Goal: Task Accomplishment & Management: Use online tool/utility

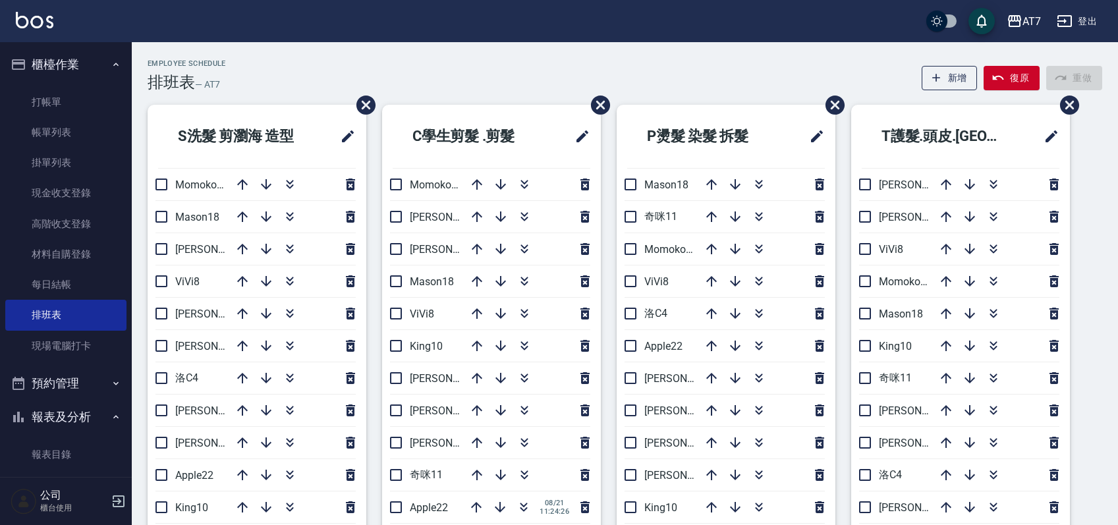
scroll to position [88, 0]
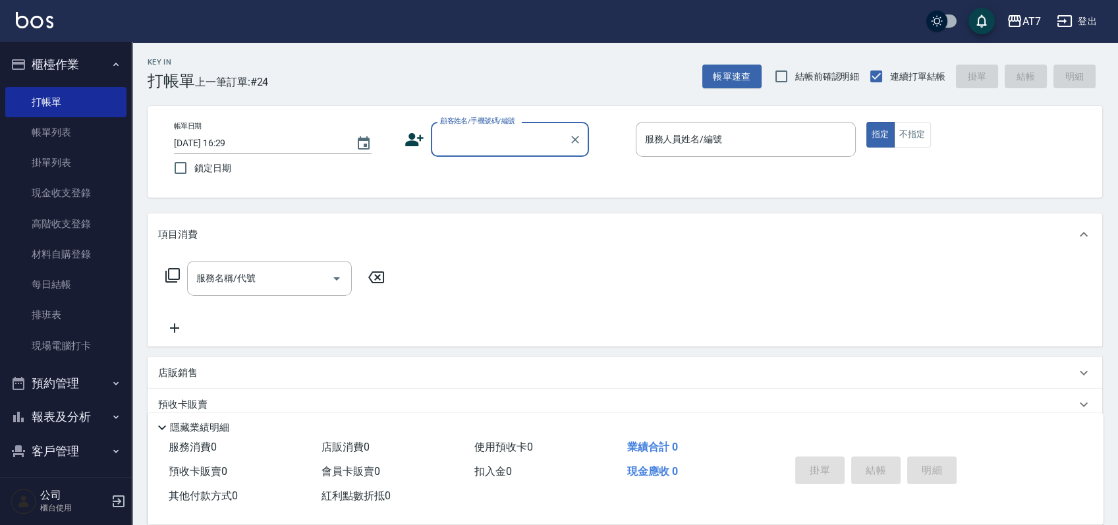
click at [509, 143] on input "顧客姓名/手機號碼/編號" at bounding box center [500, 139] width 126 height 23
type input "15500"
type input "3"
type input "公司/公司15500/15500"
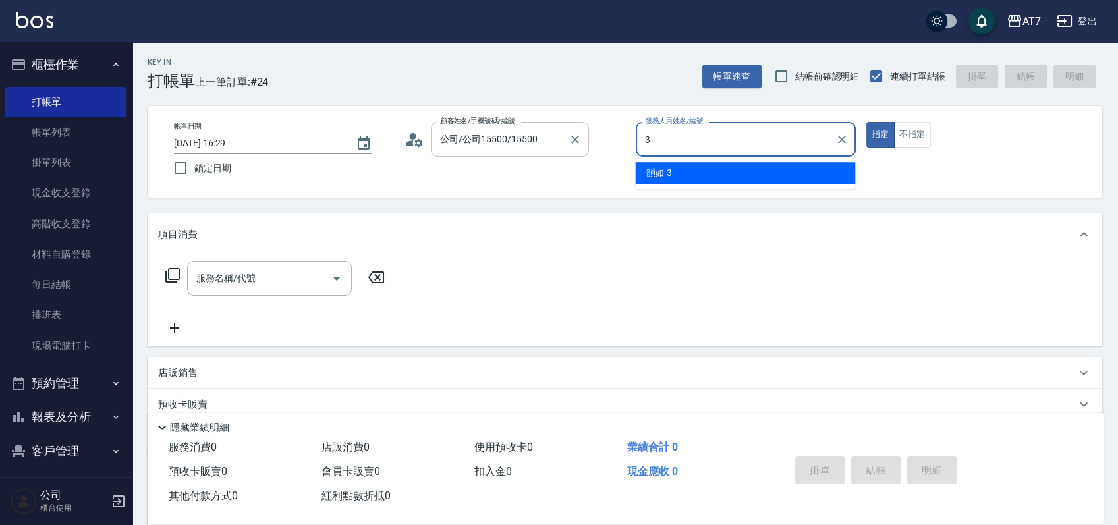
type input "韻如-3"
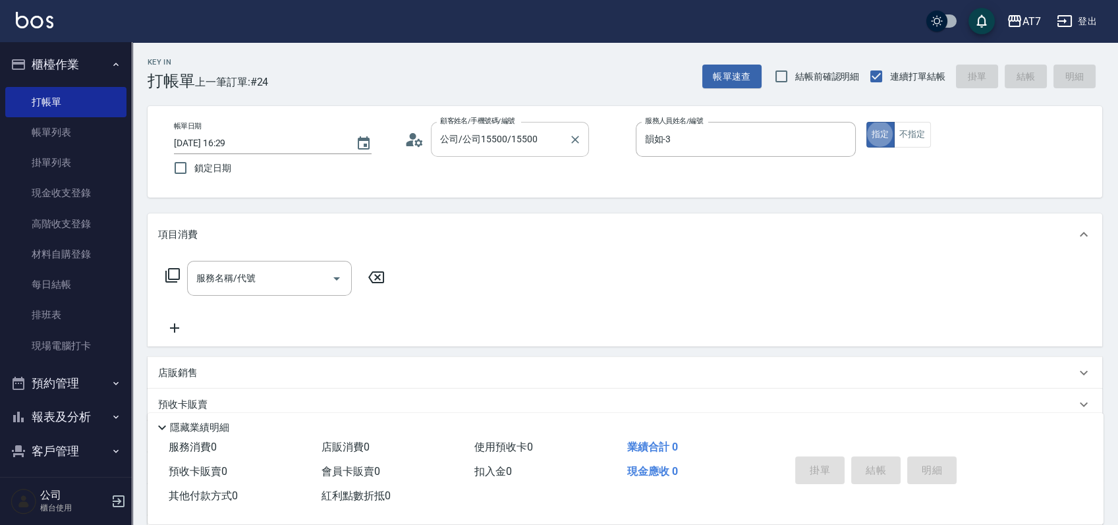
type button "true"
type input "302"
type input "30"
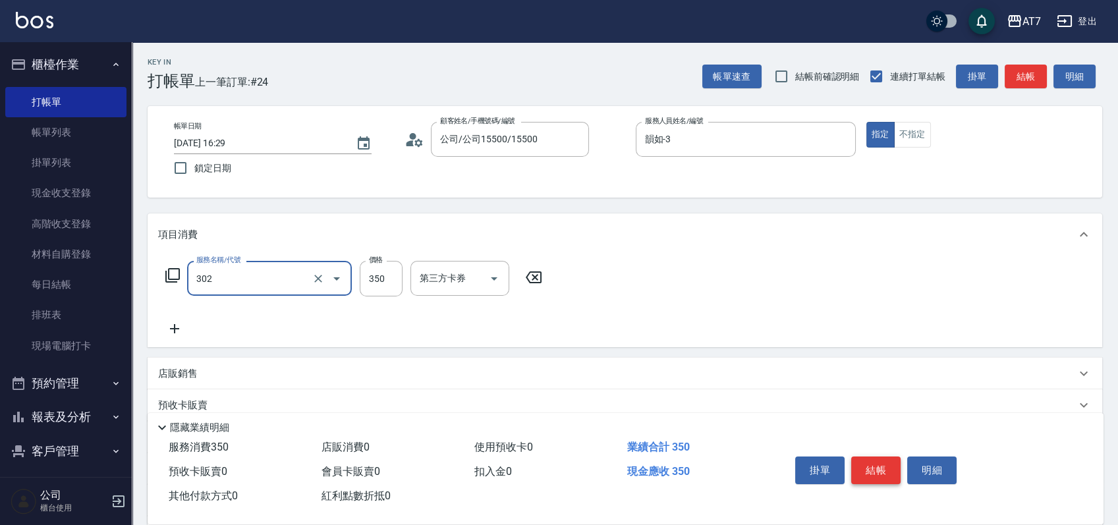
type input "剪髮(302)"
click at [878, 470] on button "結帳" at bounding box center [875, 471] width 49 height 28
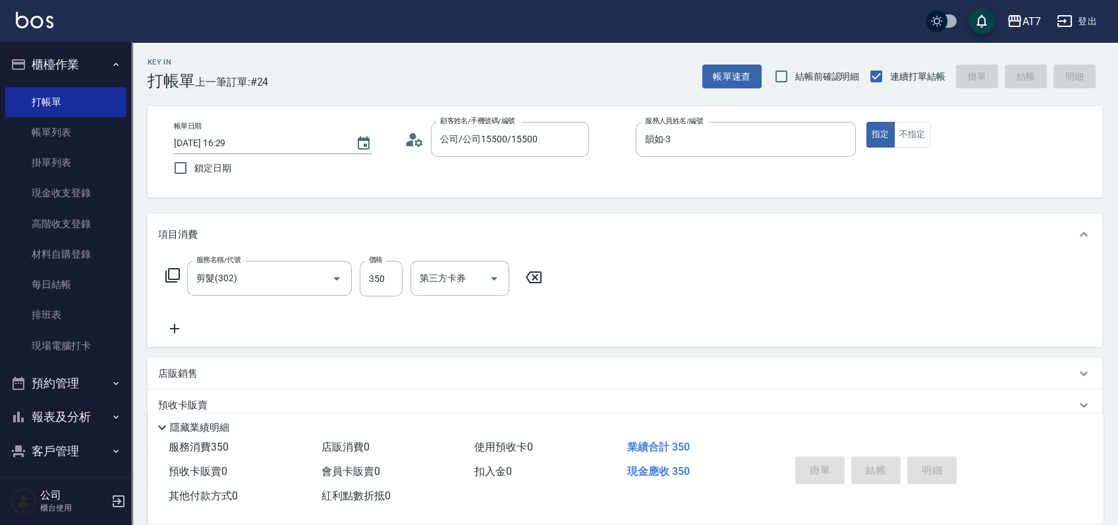
type input "[DATE] 17:24"
type input "0"
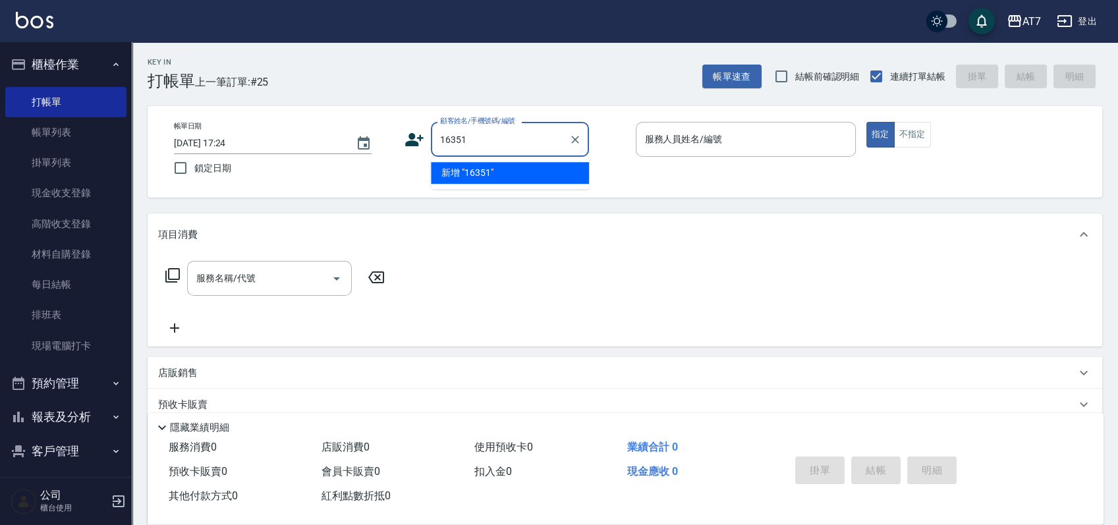
type input "16351"
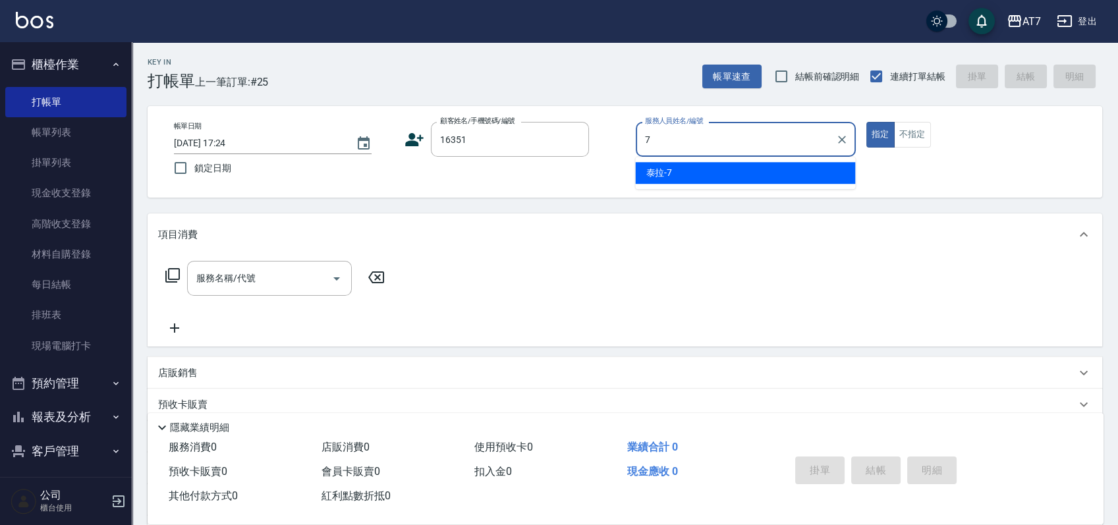
type input "泰拉-7"
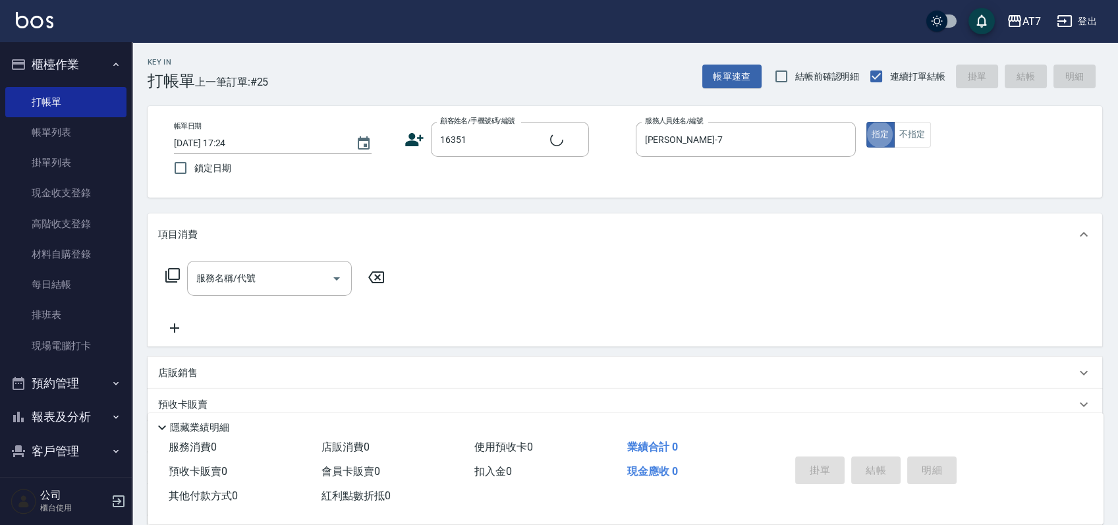
type input "公司/公司16351/16351"
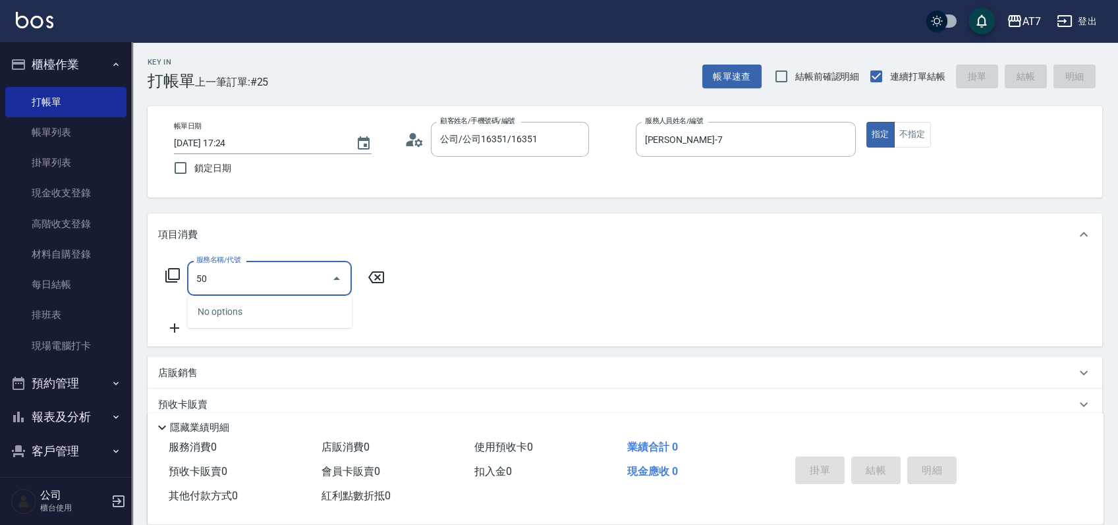
type input "500"
type input "30"
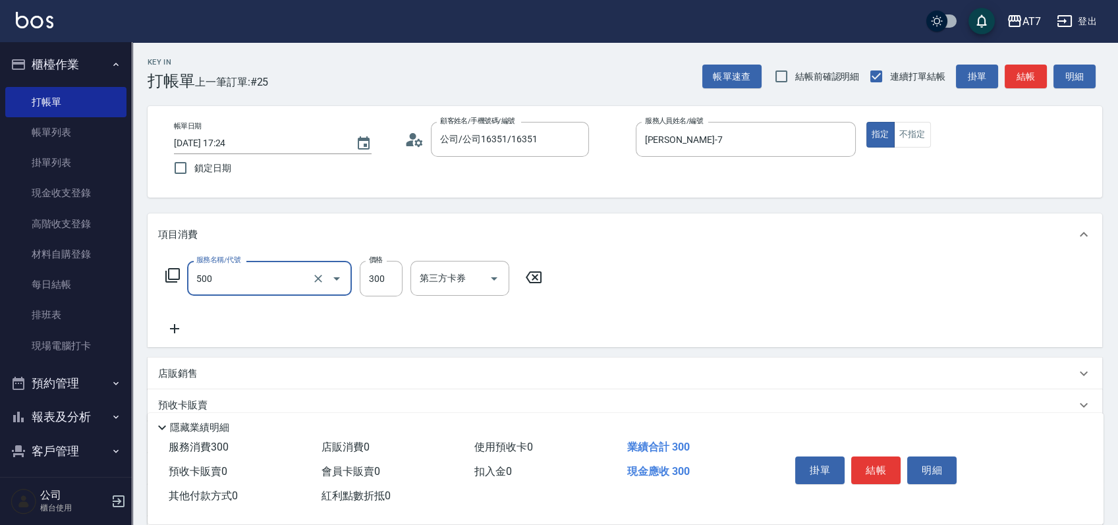
type input "洗髮(500)"
type input "2"
type input "0"
type input "25"
type input "20"
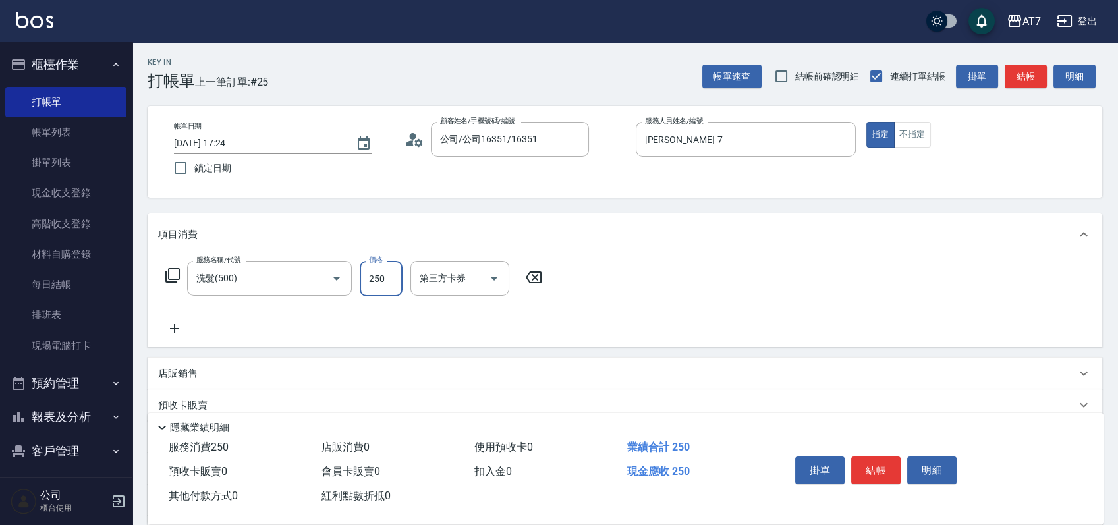
type input "250"
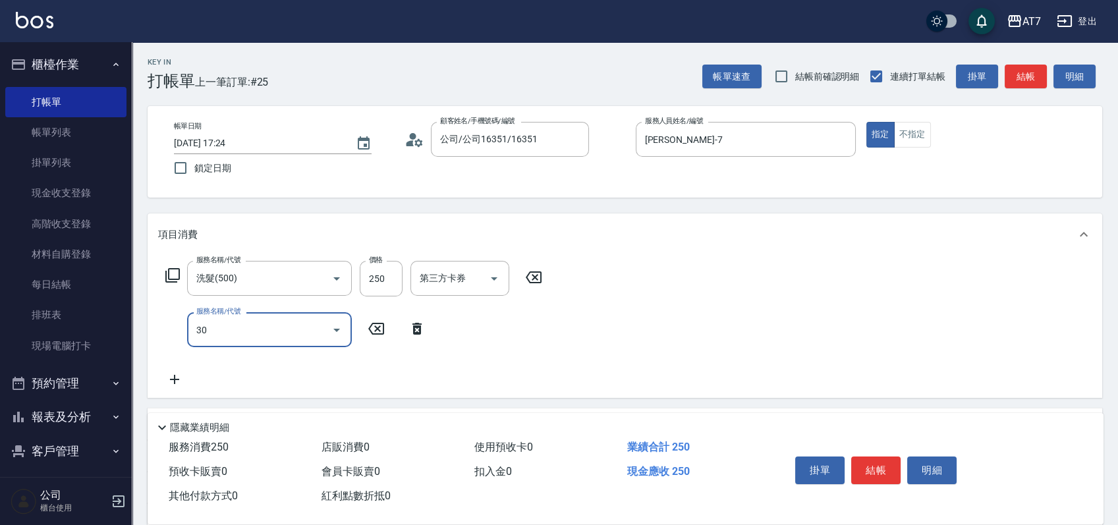
type input "302"
type input "60"
type input "剪髮(302)"
click at [878, 470] on button "結帳" at bounding box center [875, 471] width 49 height 28
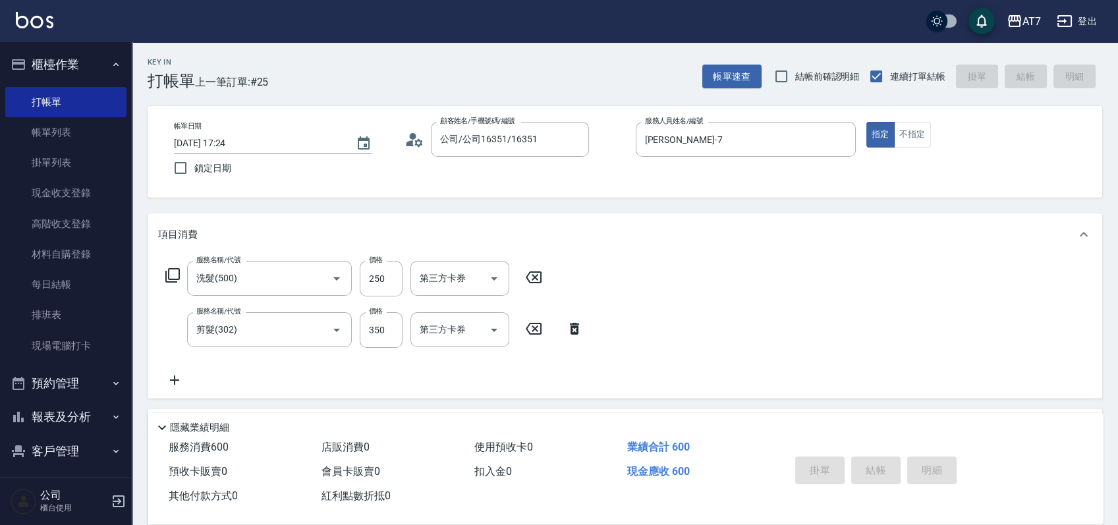
type input "0"
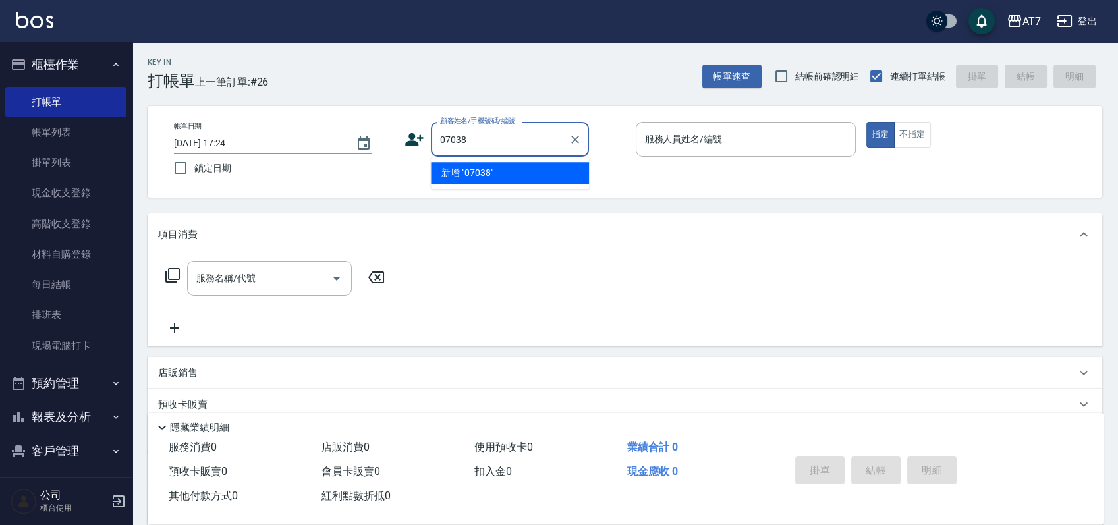
type input "07038"
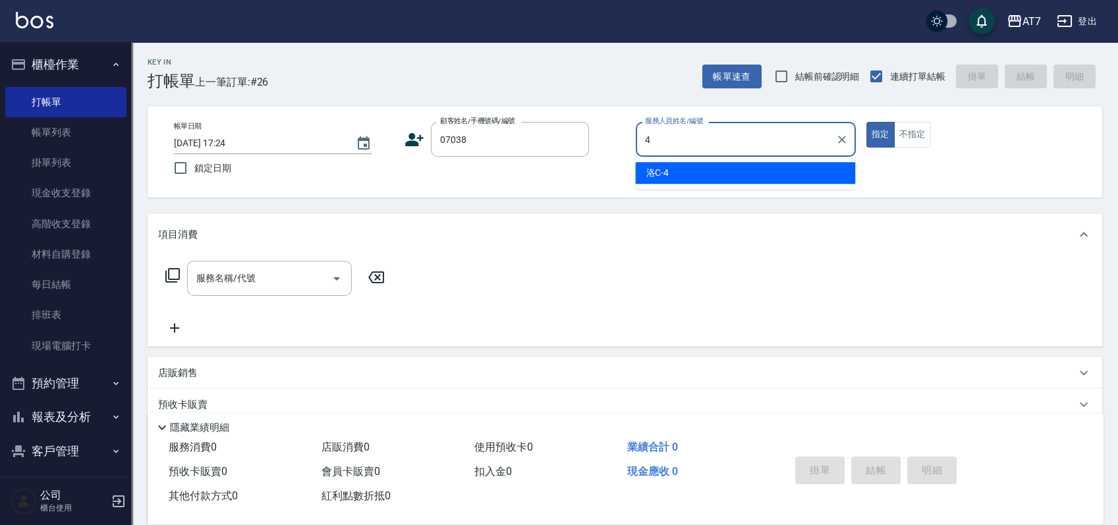
type input "洛C-4"
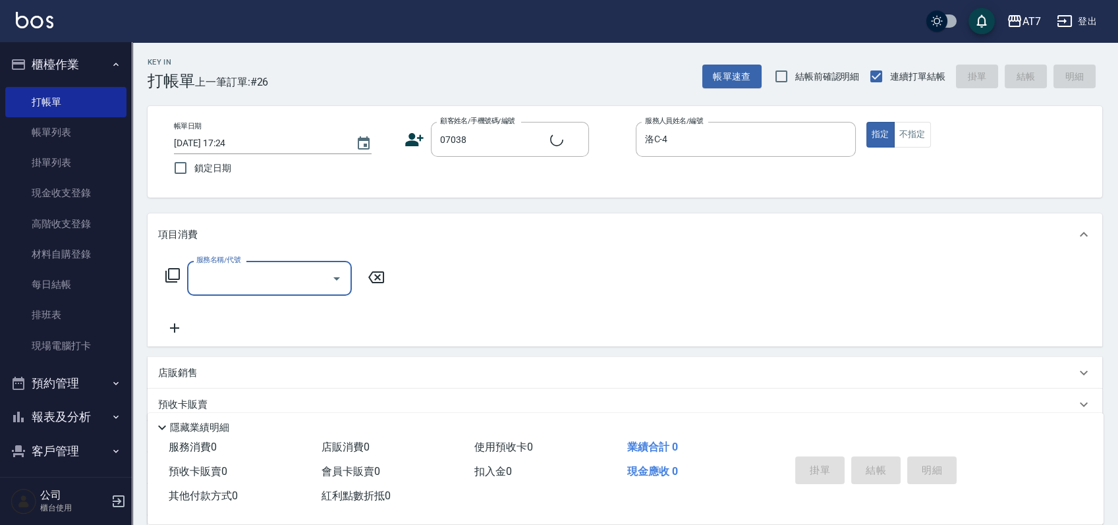
type input "公司/公司07038/07038"
type input "801"
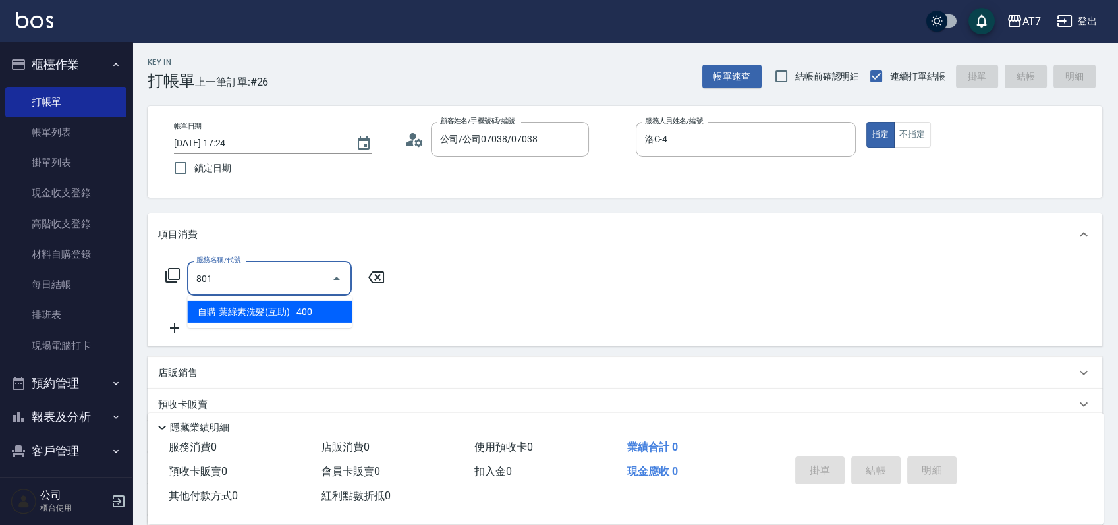
type input "40"
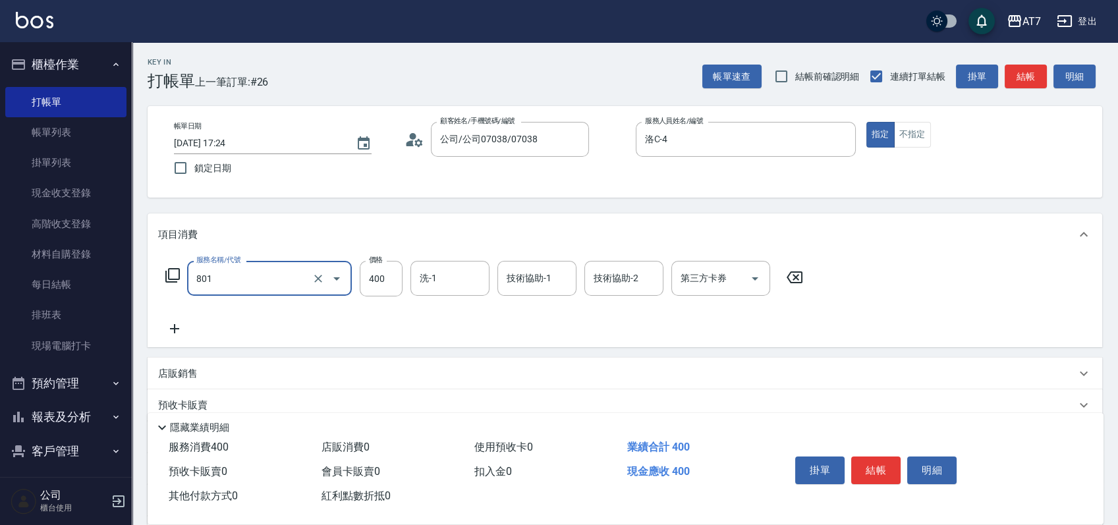
type input "自購-葉綠素洗髮(互助)(801)"
type input "5"
type input "0"
type input "500"
type input "50"
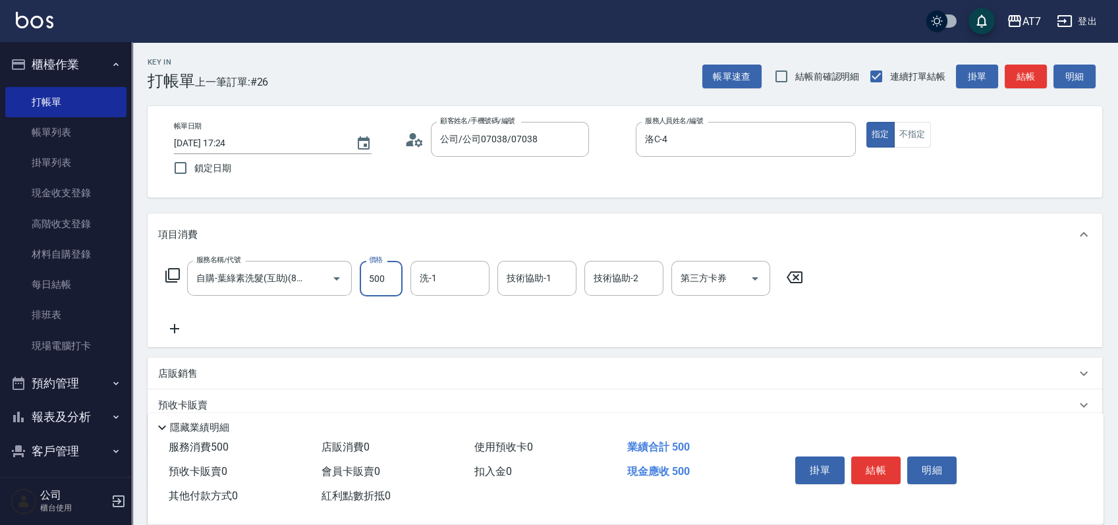
type input "500"
type input "LU LU-35"
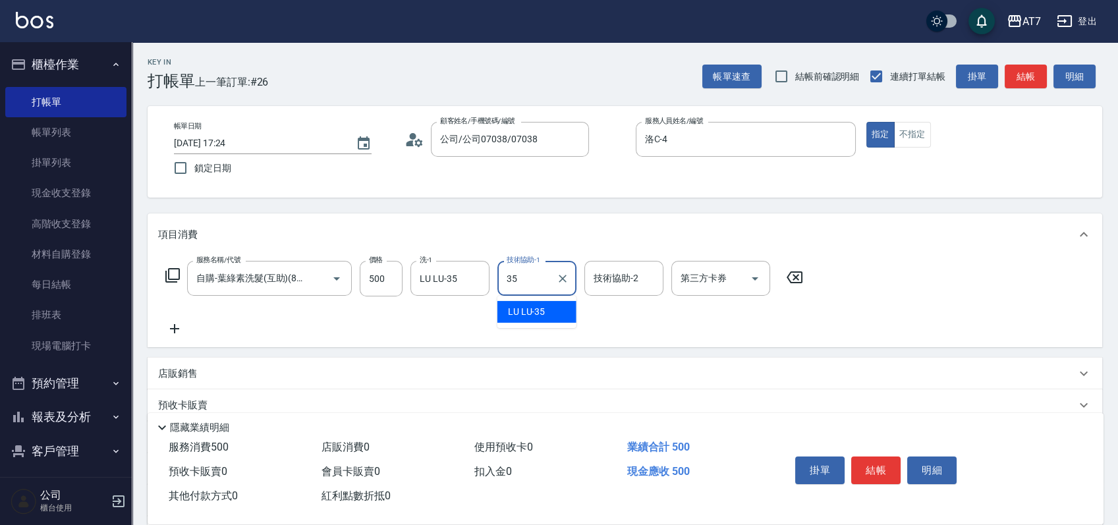
type input "LU LU-35"
click at [878, 470] on button "結帳" at bounding box center [875, 471] width 49 height 28
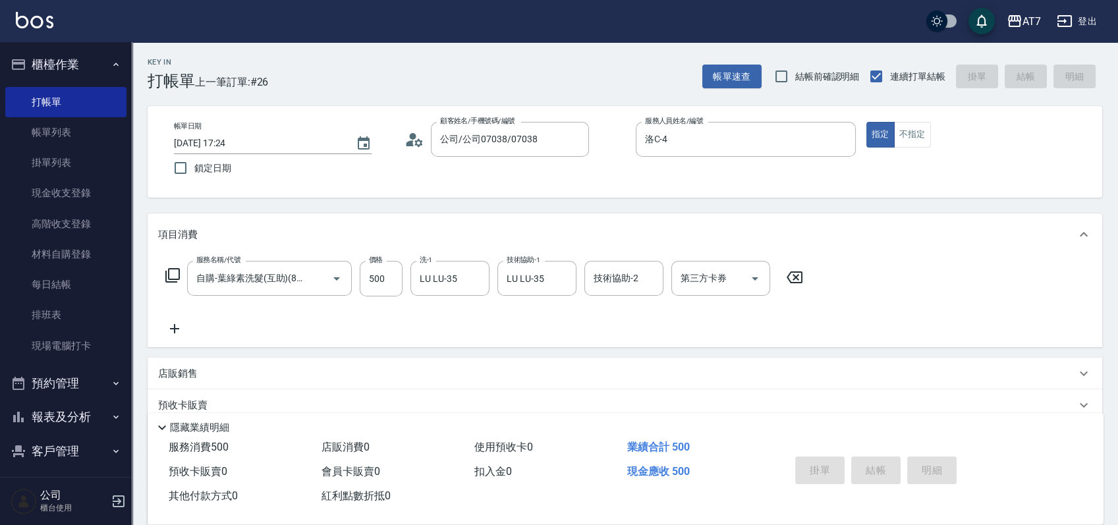
type input "2025/08/21 17:25"
type input "0"
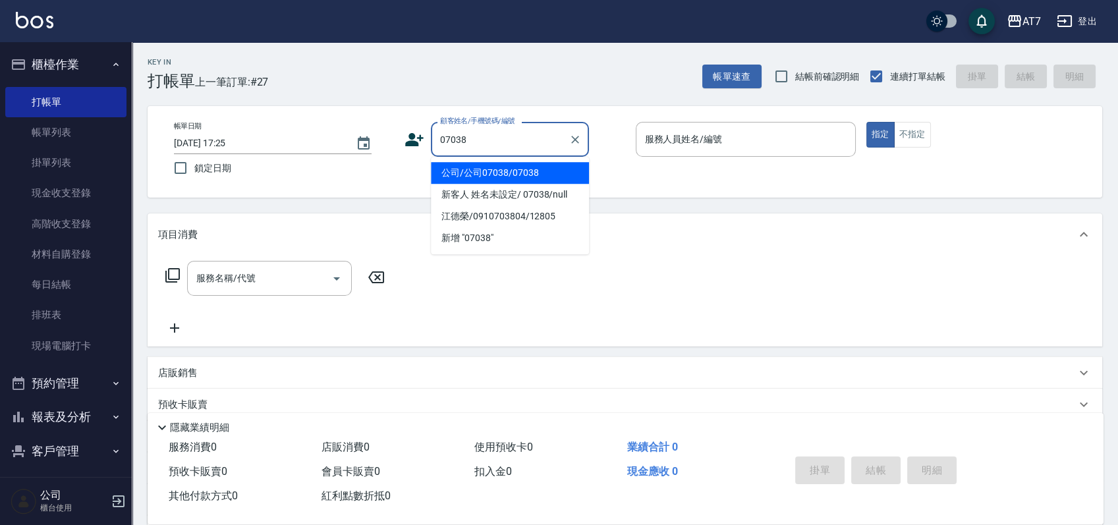
type input "公司/公司07038/07038"
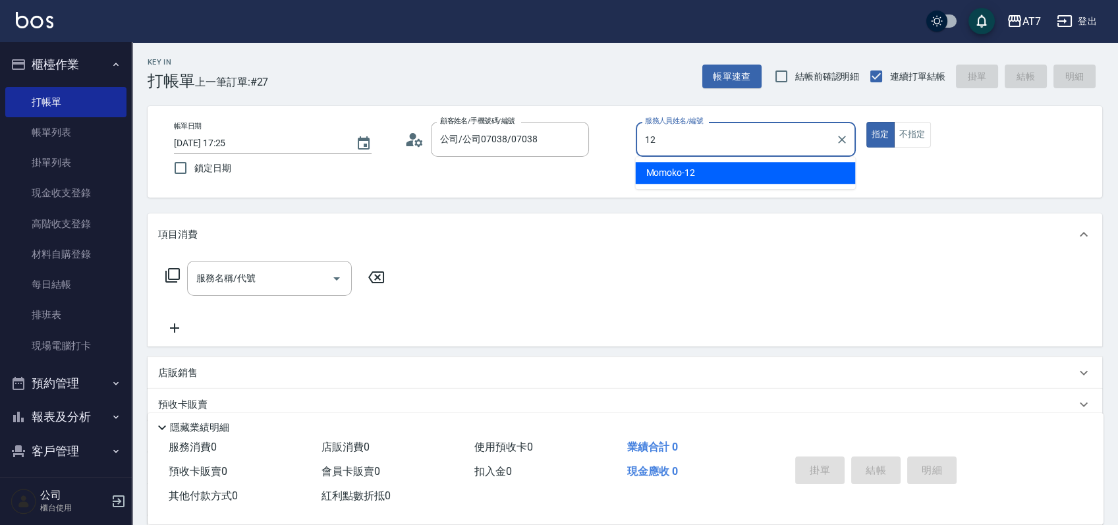
type input "Momoko-12"
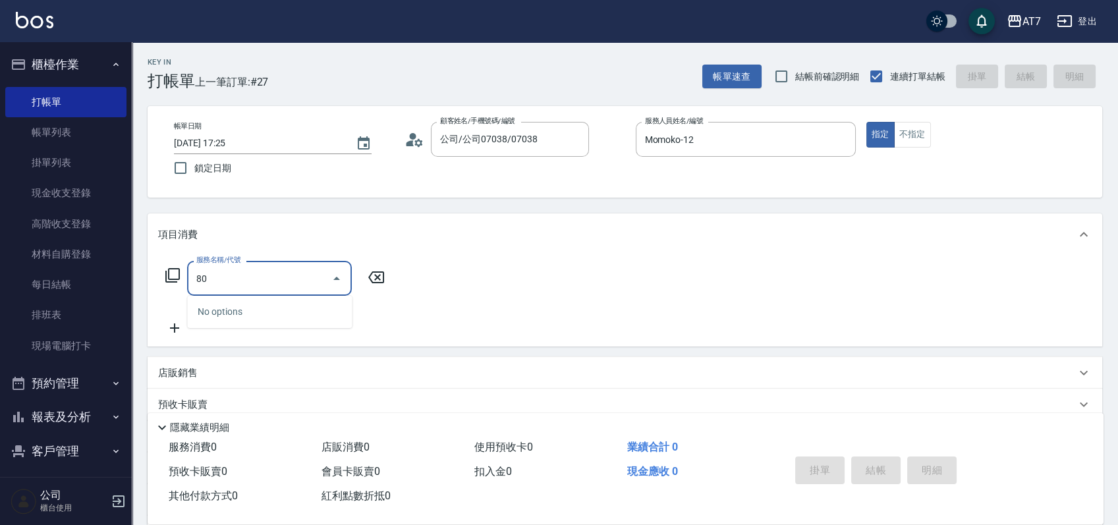
type input "803"
type input "60"
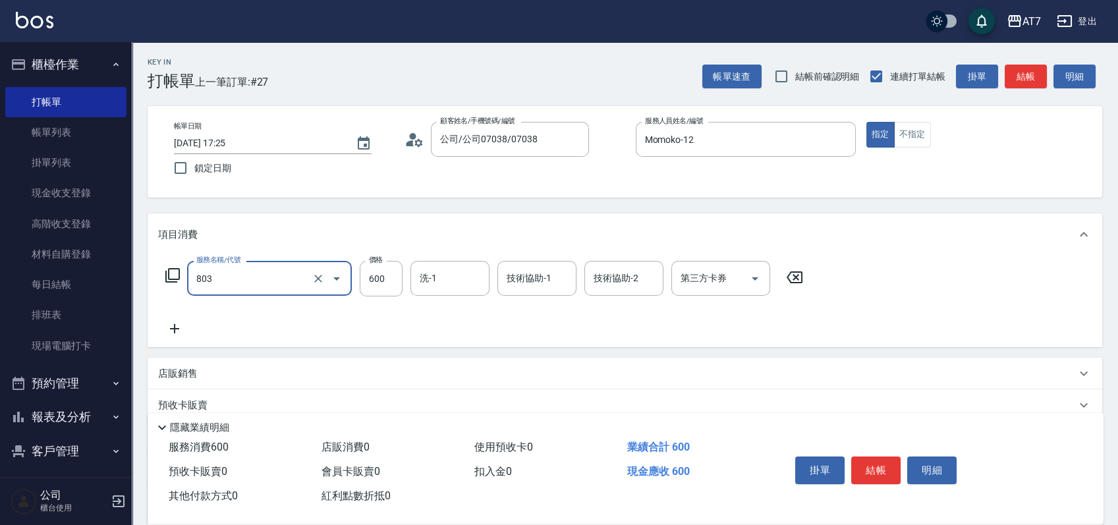
type input "髮原素去角質(互助)(803)"
type input "7"
type input "0"
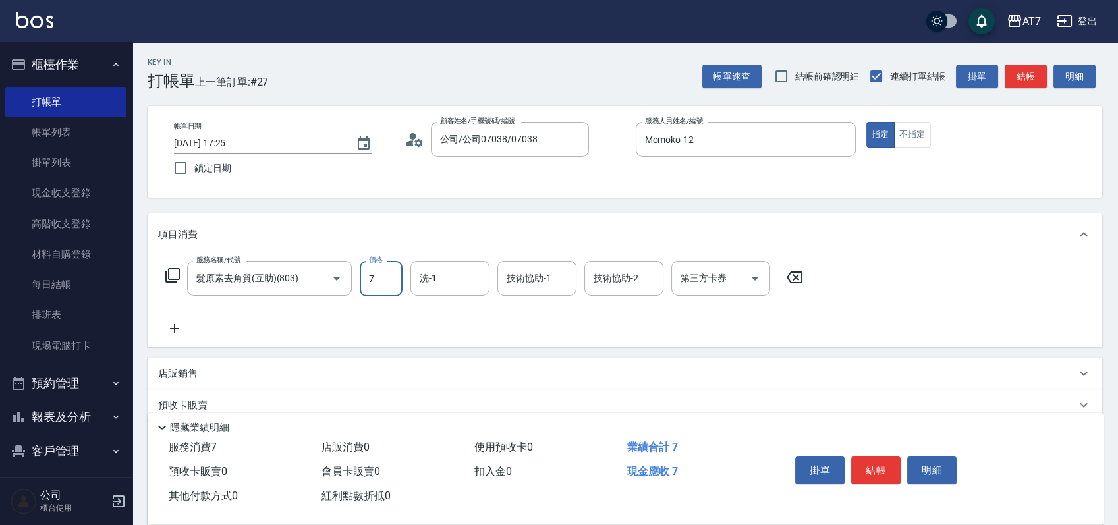
type input "75"
type input "70"
type input "750"
type input "YuYu-40"
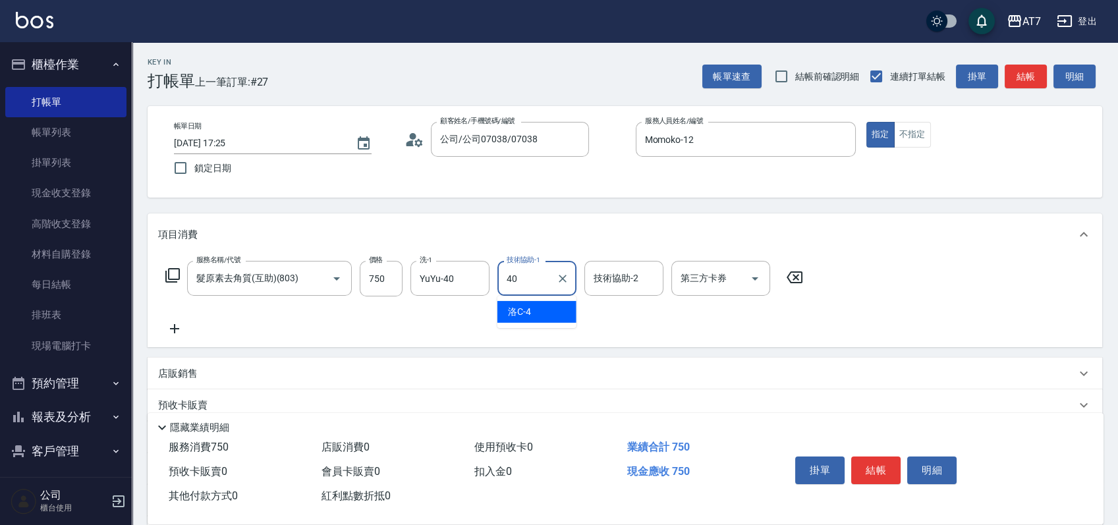
type input "YuYu-40"
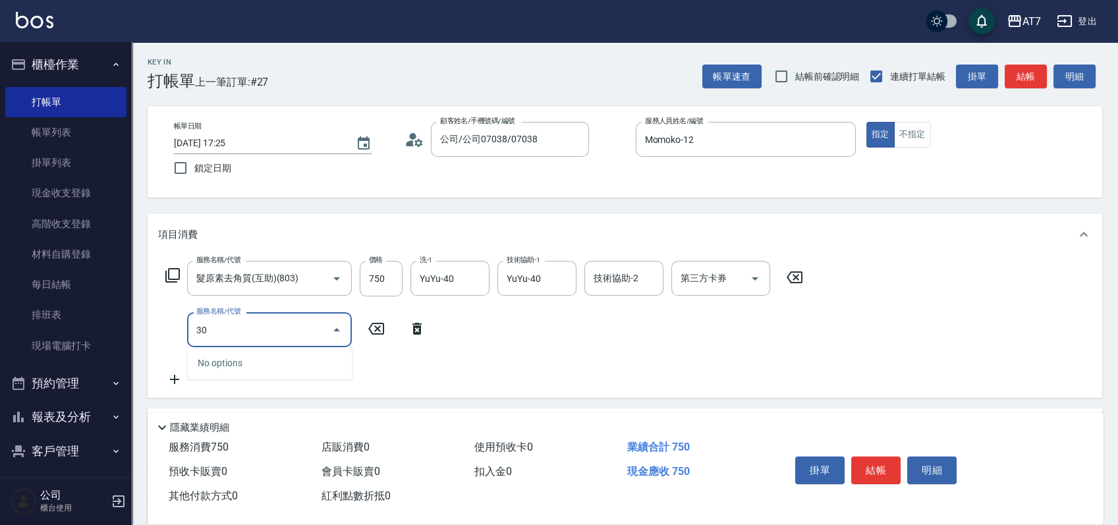
type input "304"
type input "120"
type input "A+級剪髮(304)"
click at [878, 470] on button "結帳" at bounding box center [875, 471] width 49 height 28
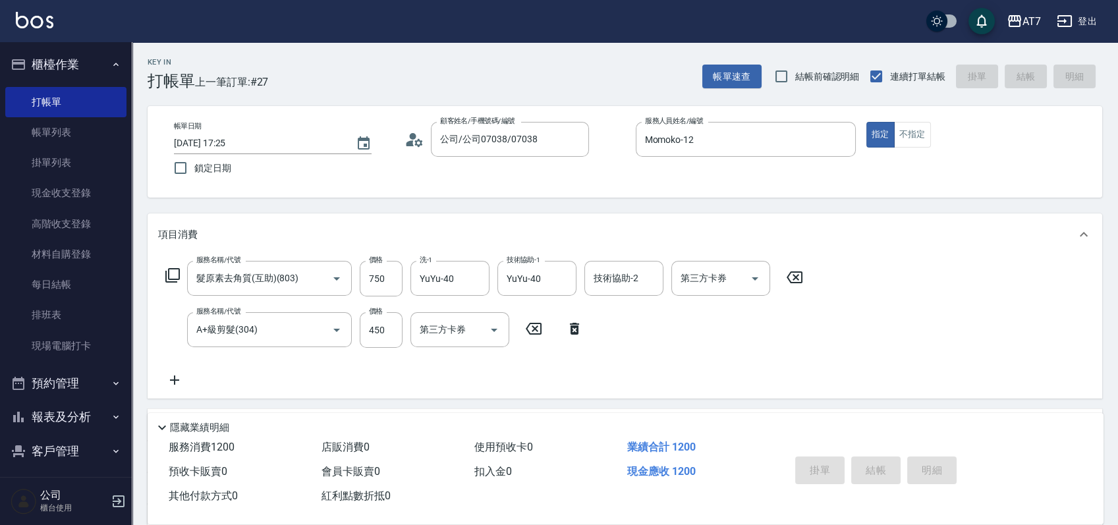
type input "0"
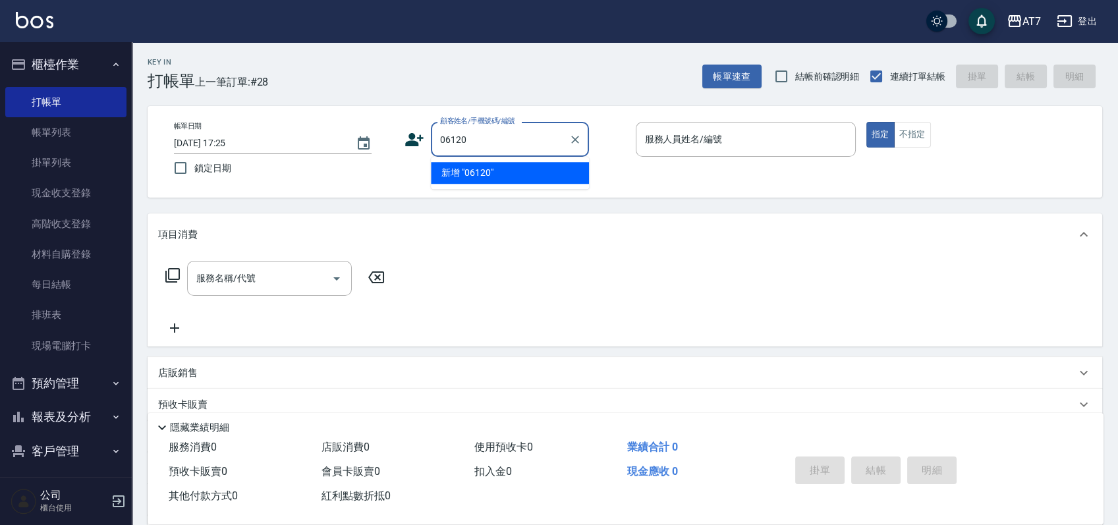
type input "06120"
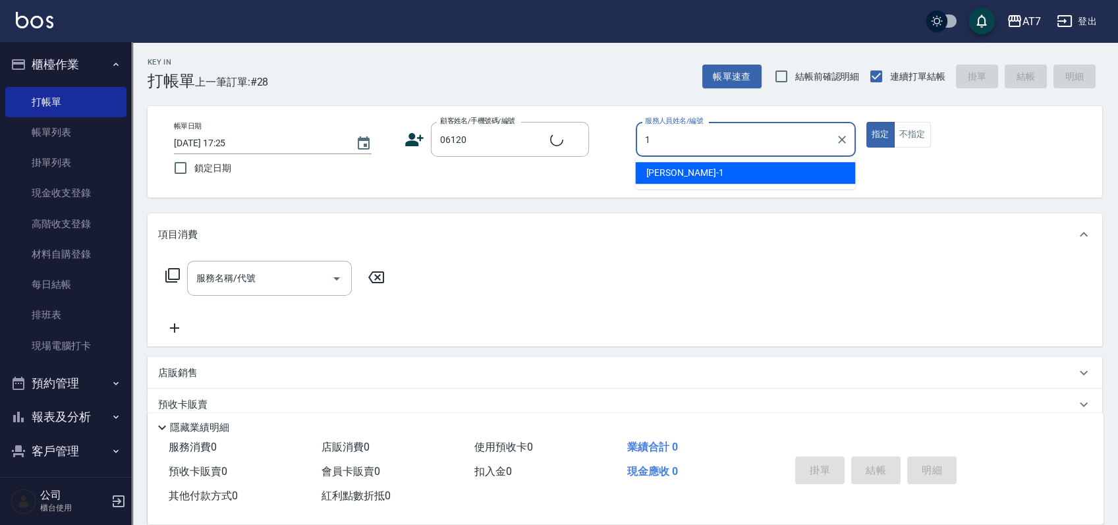
type input "11"
type input "公司單/06120-1/06120"
type input "奇咪-11"
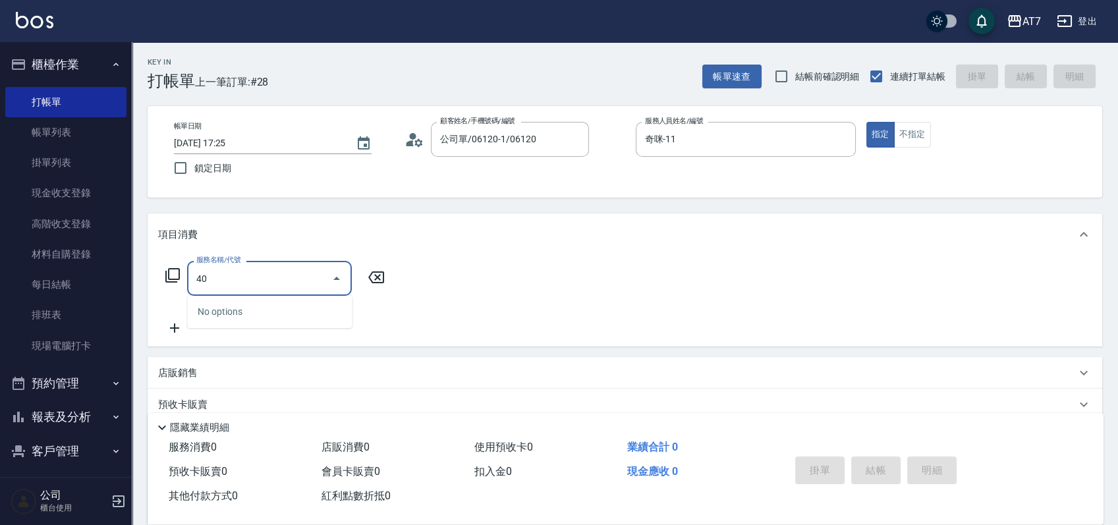
type input "400"
type input "150"
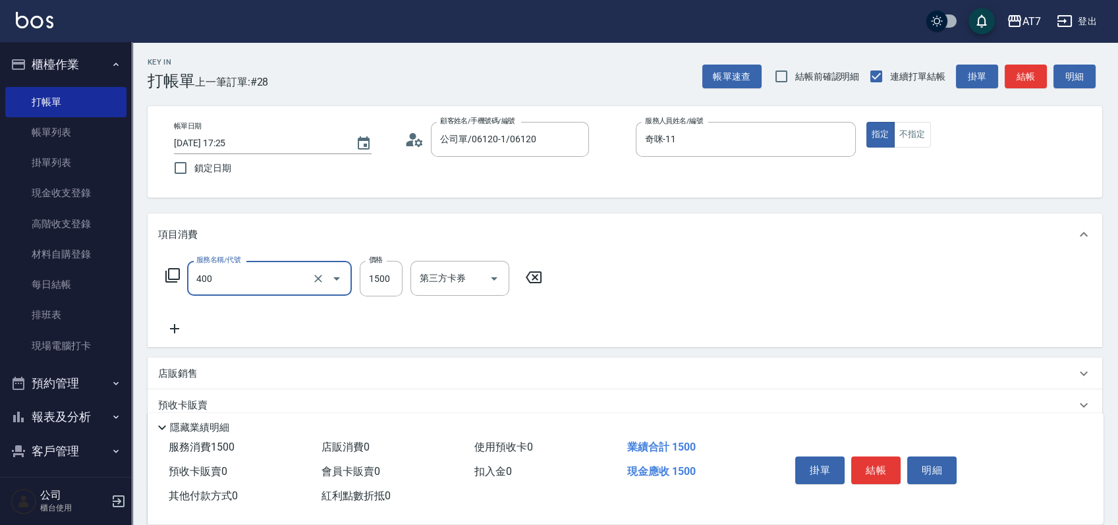
type input "染髮(400)"
type input "1"
type input "0"
type input "100"
type input "10"
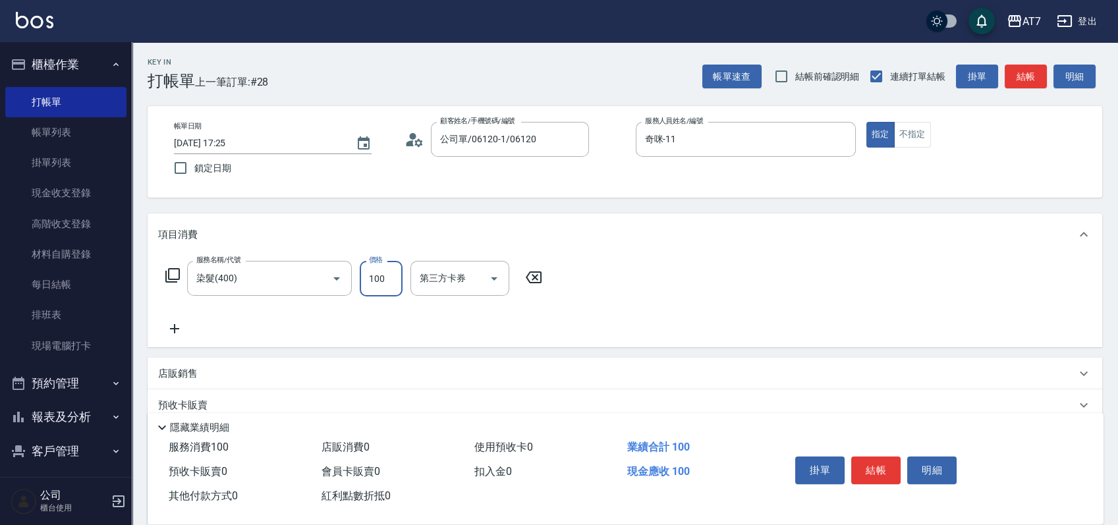
type input "1000"
type input "100"
type input "1000"
click at [878, 470] on button "結帳" at bounding box center [875, 471] width 49 height 28
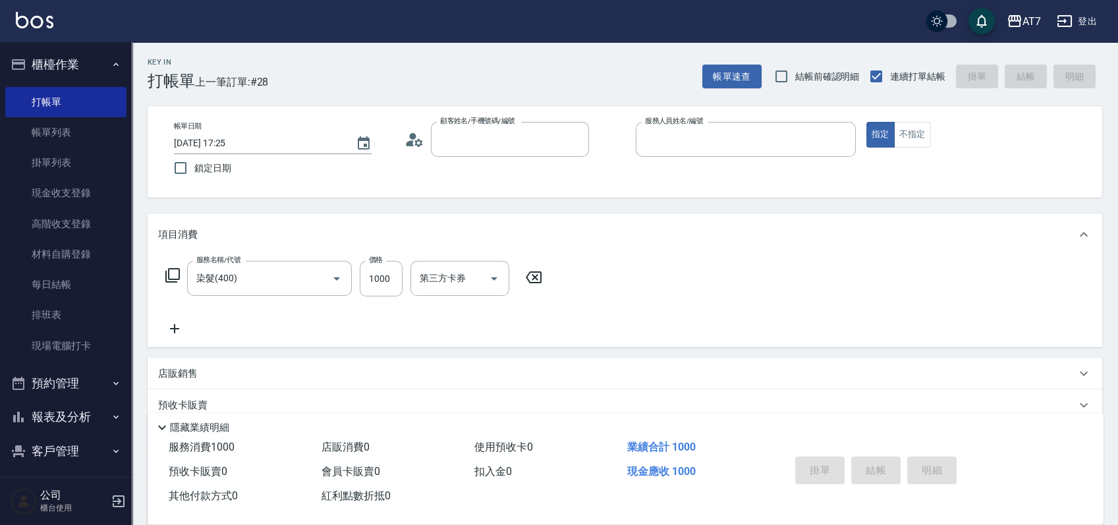
type input "0"
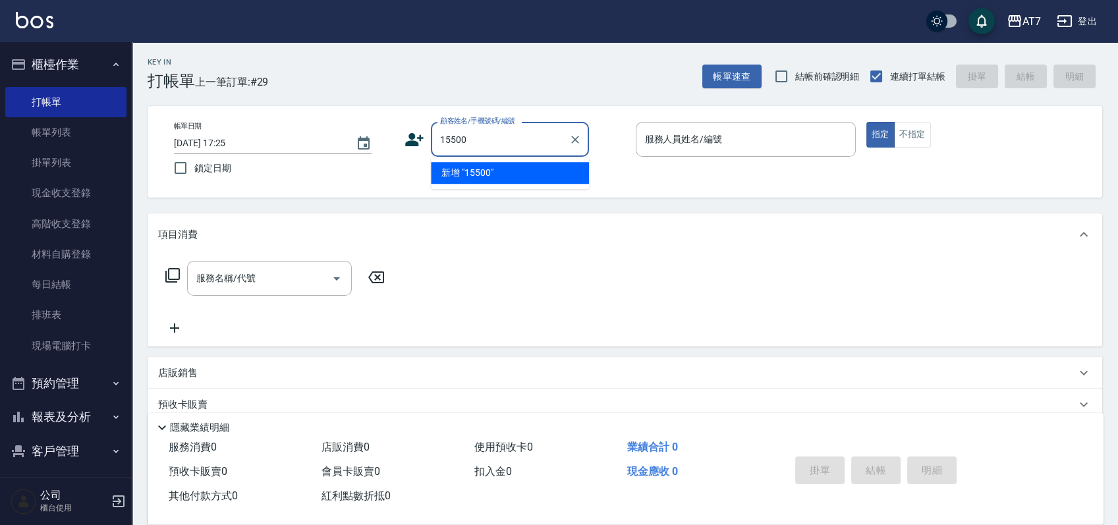
type input "15500"
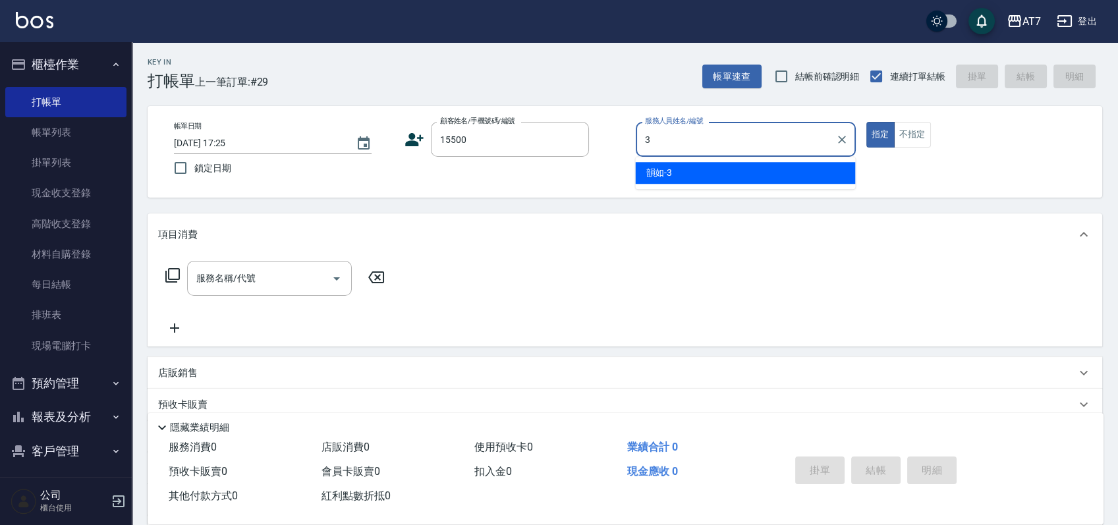
type input "韻如-3"
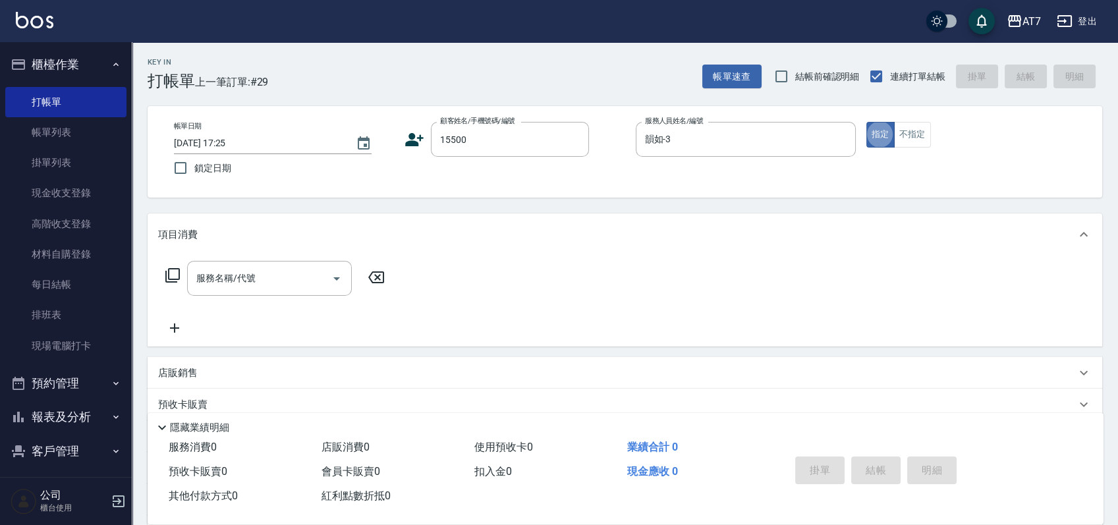
type input "公司/公司15500/15500"
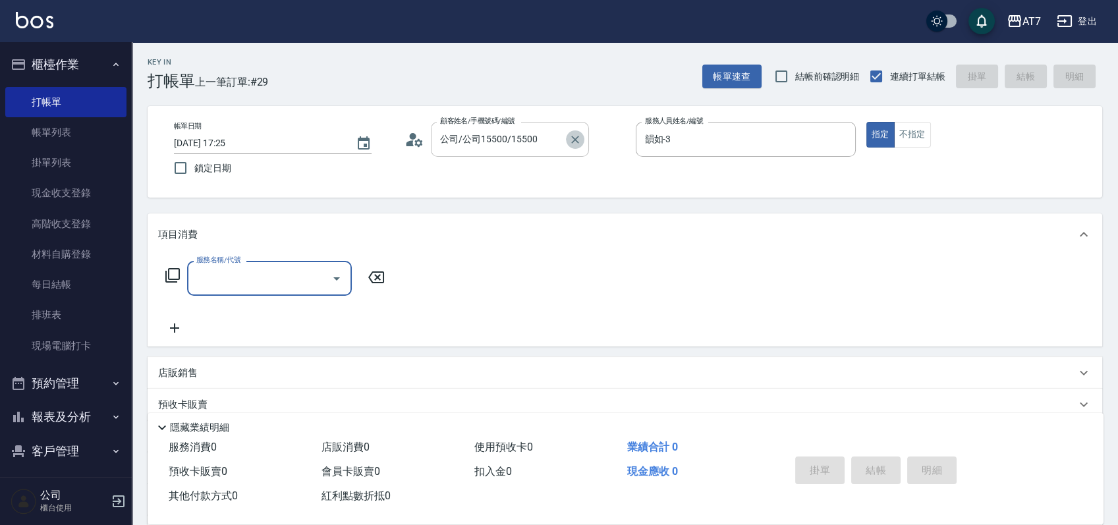
click at [574, 142] on icon "Clear" at bounding box center [575, 139] width 13 height 13
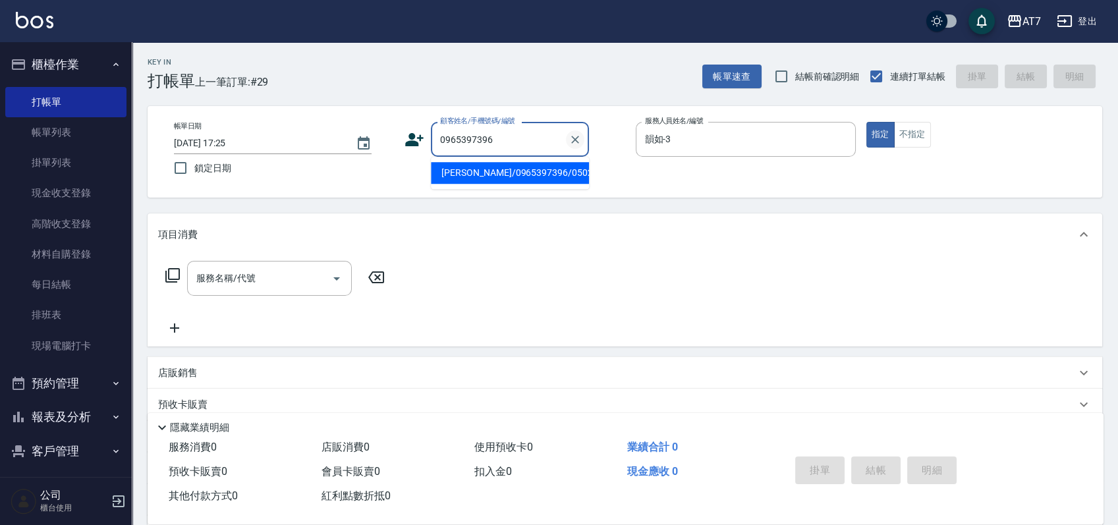
type input "王妤庭/0965397396/05021"
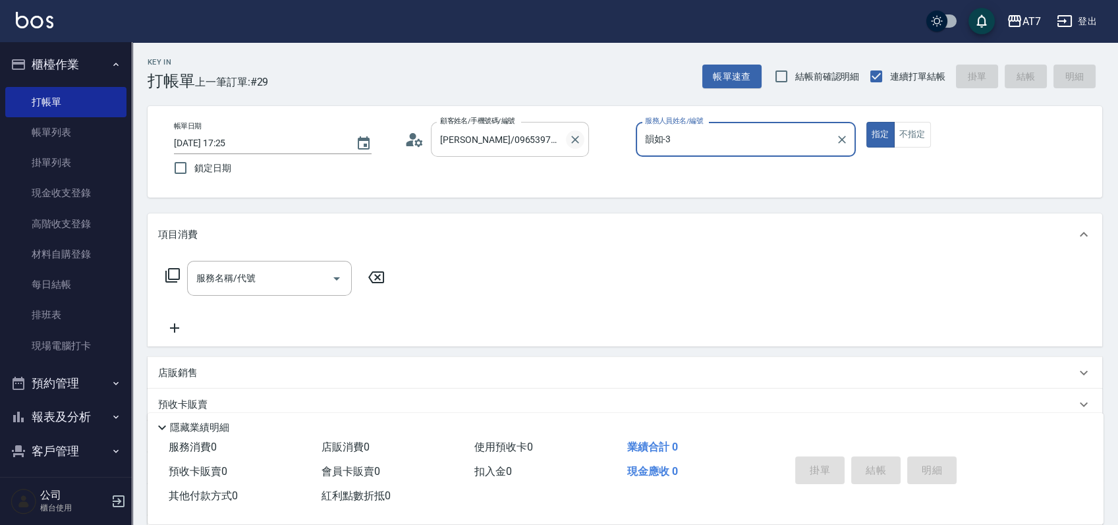
click at [866, 122] on button "指定" at bounding box center [880, 135] width 28 height 26
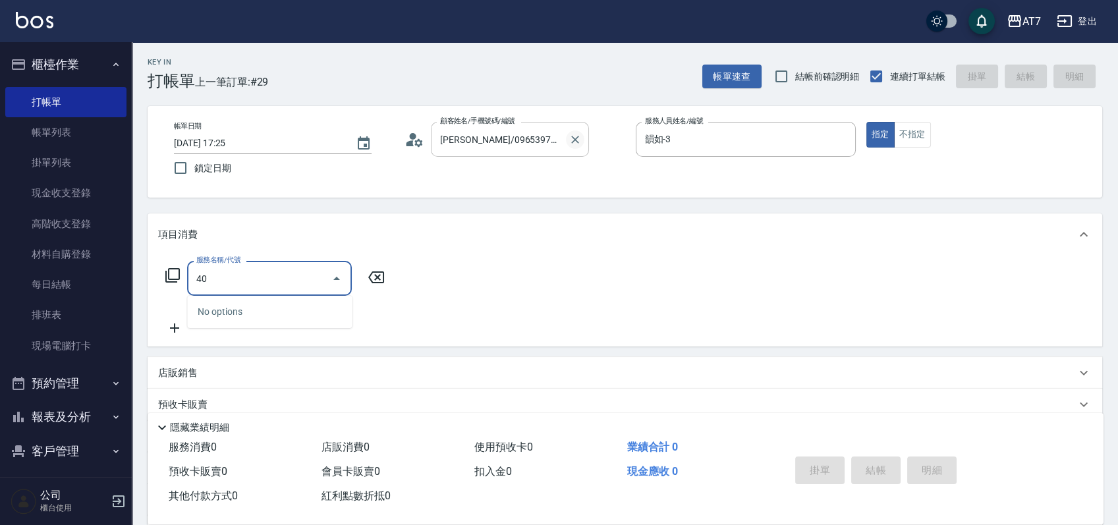
type input "400"
type input "150"
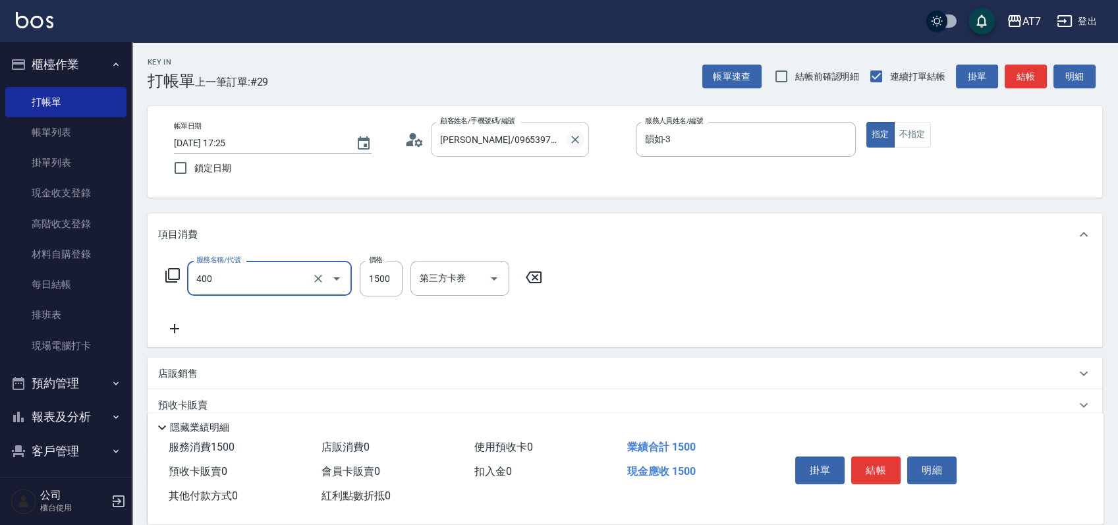
type input "染髮(400)"
type input "2"
type input "0"
type input "238"
type input "230"
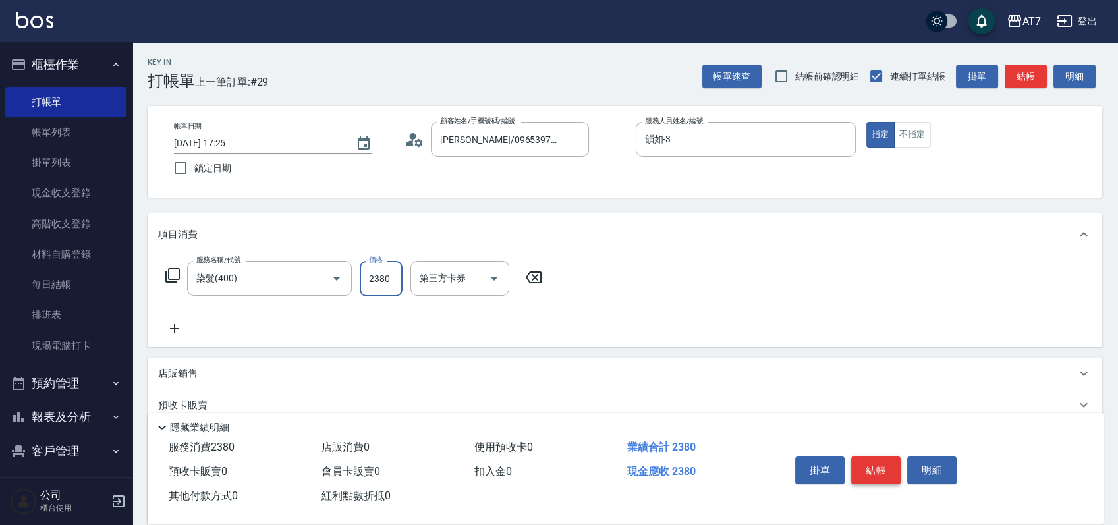
type input "2380"
click at [880, 467] on button "結帳" at bounding box center [875, 471] width 49 height 28
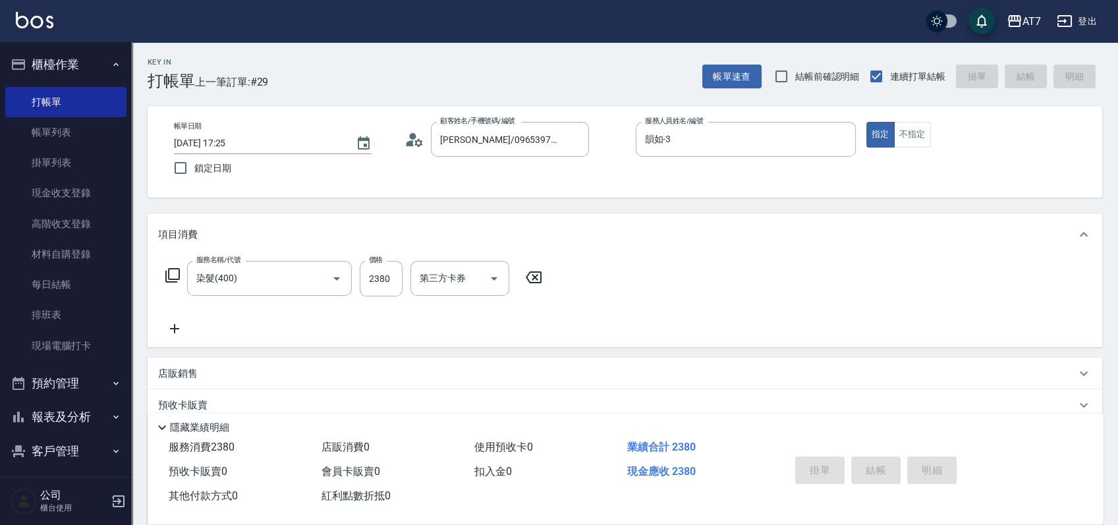
type input "2025/08/21 17:26"
type input "0"
